Goal: Find specific page/section: Find specific page/section

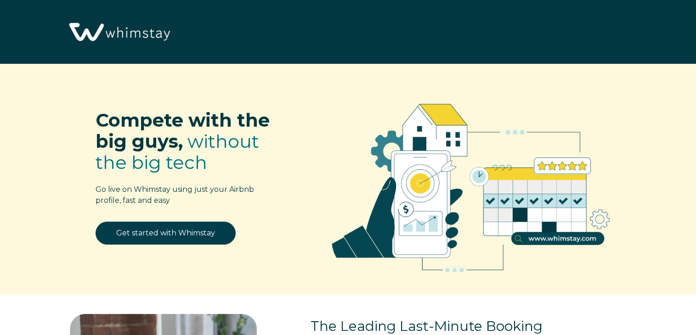
select select "US"
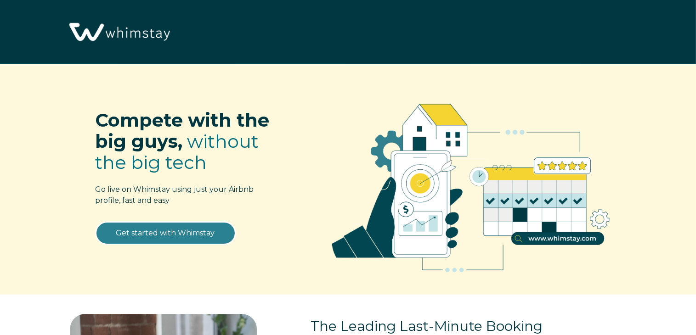
click at [166, 232] on link "Get started with Whimstay" at bounding box center [166, 233] width 140 height 23
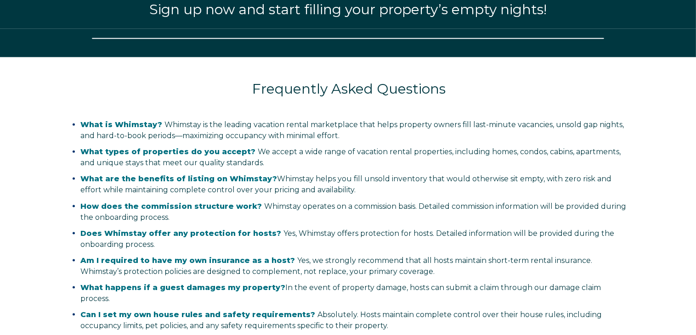
select select "US"
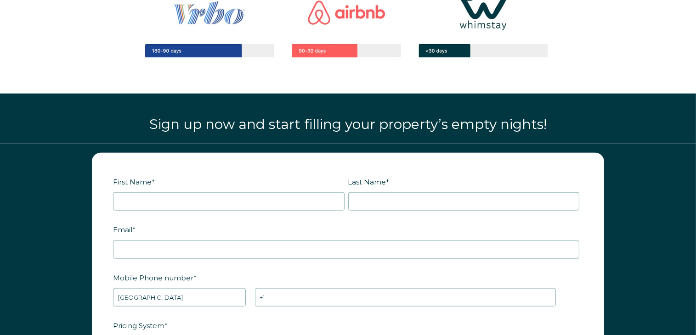
scroll to position [988, 0]
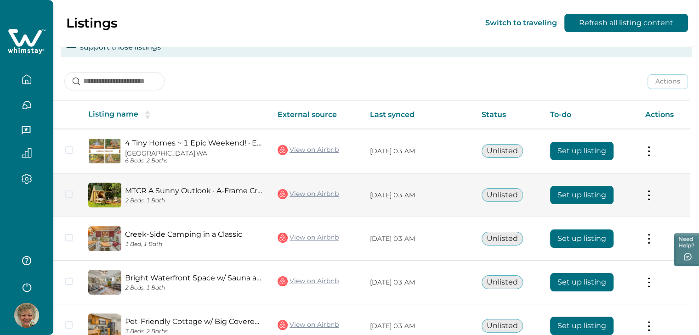
scroll to position [138, 0]
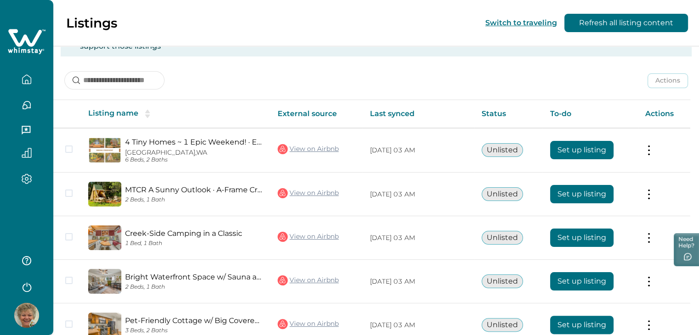
click at [27, 80] on icon "button" at bounding box center [26, 82] width 3 height 4
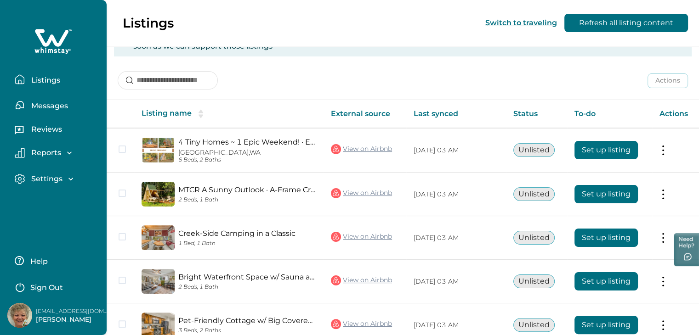
click at [50, 80] on p "Listings" at bounding box center [44, 80] width 32 height 9
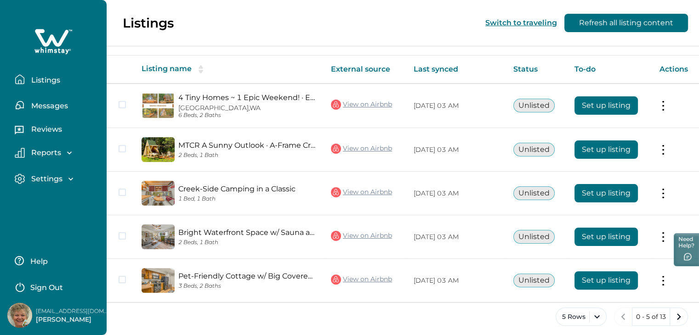
scroll to position [187, 0]
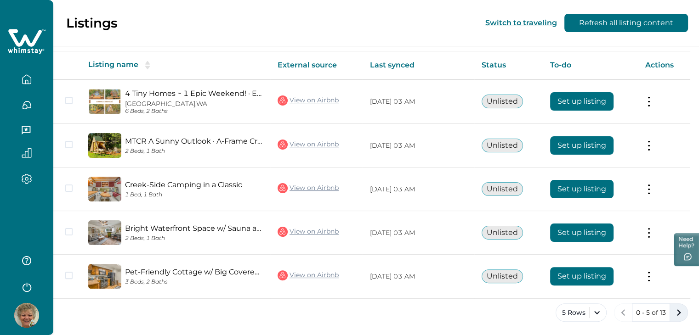
click at [677, 313] on icon "next page" at bounding box center [678, 312] width 13 height 13
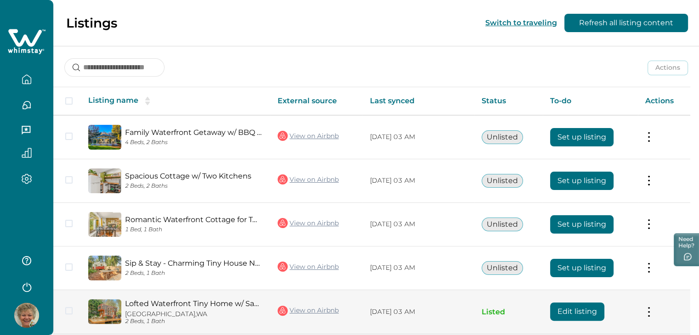
scroll to position [187, 0]
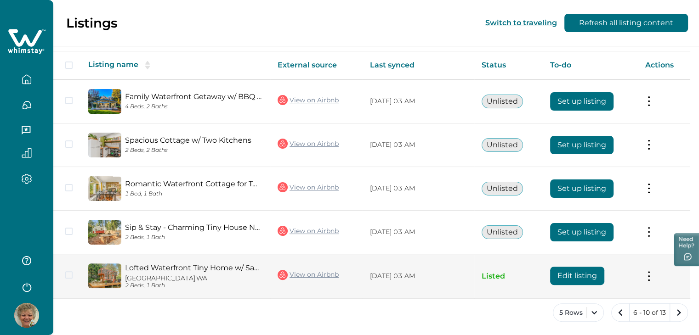
click at [490, 274] on p "Listed" at bounding box center [508, 276] width 53 height 9
click at [649, 276] on button at bounding box center [648, 277] width 7 height 10
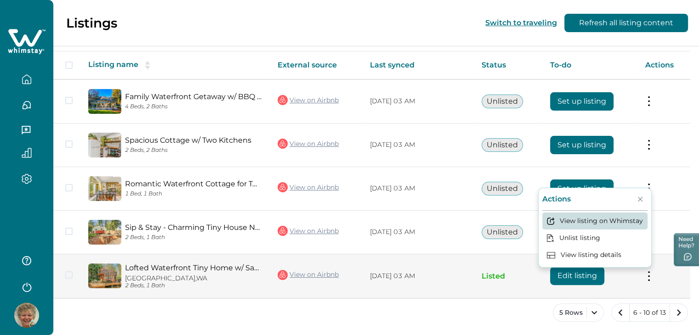
click at [624, 221] on button "View listing on Whimstay" at bounding box center [594, 221] width 105 height 17
